Goal: Task Accomplishment & Management: Manage account settings

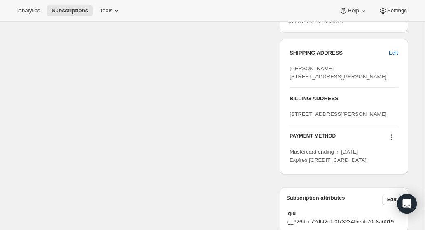
scroll to position [360, 0]
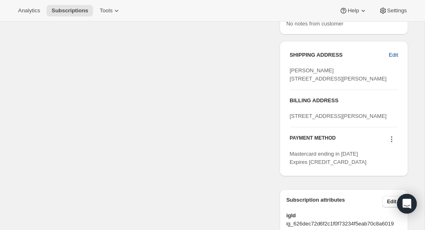
click at [389, 54] on span "Edit" at bounding box center [392, 55] width 9 height 8
select select "OH"
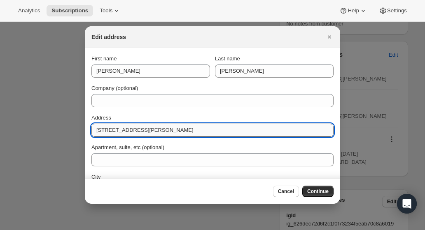
drag, startPoint x: 174, startPoint y: 130, endPoint x: 95, endPoint y: 130, distance: 78.6
click at [95, 130] on input "[STREET_ADDRESS][PERSON_NAME]" at bounding box center [212, 130] width 242 height 13
paste input "[STREET_ADDRESS]"
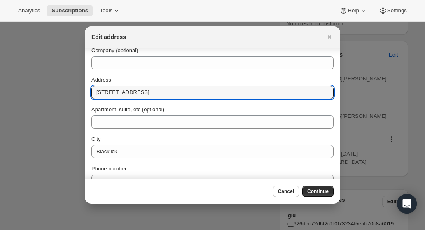
scroll to position [43, 0]
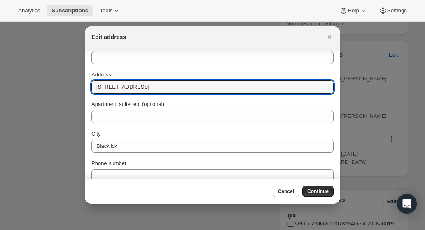
type input "[STREET_ADDRESS]"
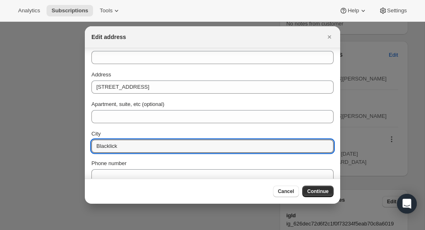
drag, startPoint x: 125, startPoint y: 149, endPoint x: 73, endPoint y: 146, distance: 52.3
paste input "[GEOGRAPHIC_DATA]"
type input "[GEOGRAPHIC_DATA]"
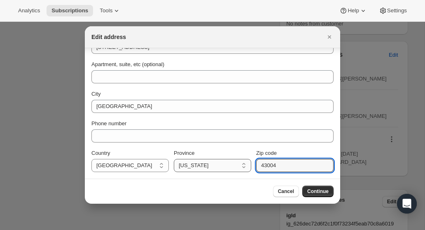
drag, startPoint x: 258, startPoint y: 167, endPoint x: 241, endPoint y: 167, distance: 17.3
click at [240, 167] on div "Country [GEOGRAPHIC_DATA] [GEOGRAPHIC_DATA] [US_STATE] [US_STATE] [US_STATE] [U…" at bounding box center [212, 160] width 242 height 23
paste input "81"
type input "43081"
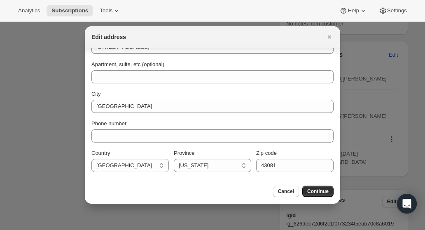
drag, startPoint x: 309, startPoint y: 188, endPoint x: 309, endPoint y: 183, distance: 5.0
click at [309, 188] on button "Continue" at bounding box center [317, 192] width 31 height 12
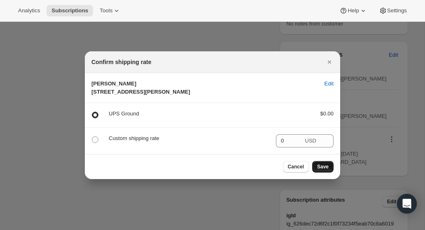
click at [328, 170] on span "Save" at bounding box center [323, 167] width 12 height 7
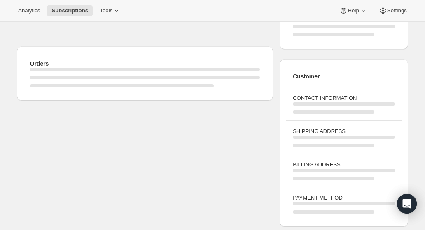
scroll to position [360, 0]
